Goal: Check status: Check status

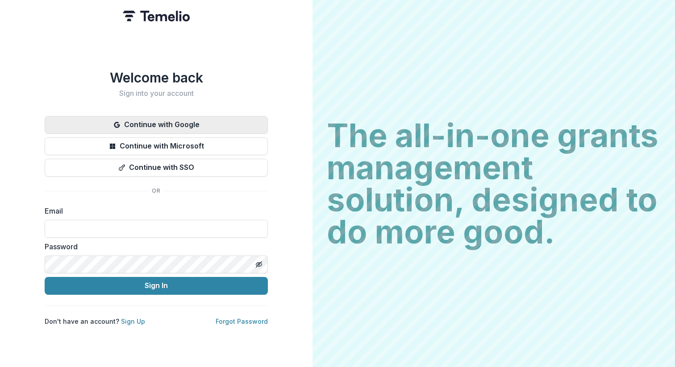
click at [189, 118] on button "Continue with Google" at bounding box center [156, 125] width 223 height 18
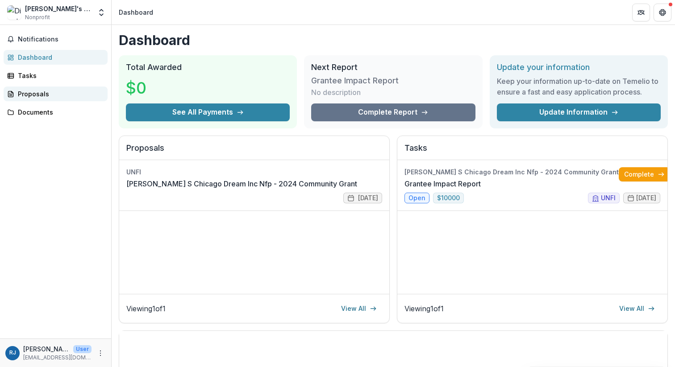
click at [43, 95] on div "Proposals" at bounding box center [59, 93] width 83 height 9
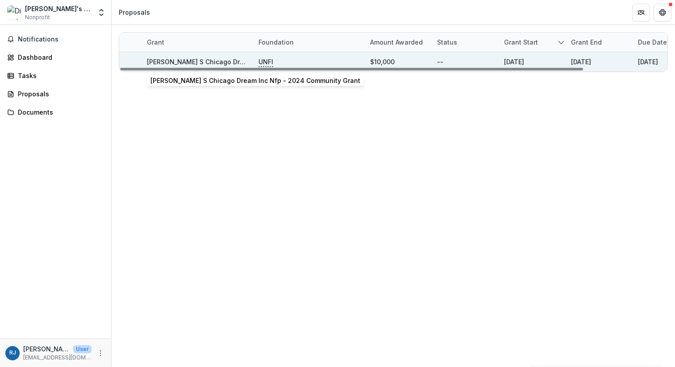
click at [172, 61] on link "[PERSON_NAME] S Chicago Dream Inc Nfp - 2024 Community Grant" at bounding box center [252, 62] width 210 height 8
